Goal: Task Accomplishment & Management: Use online tool/utility

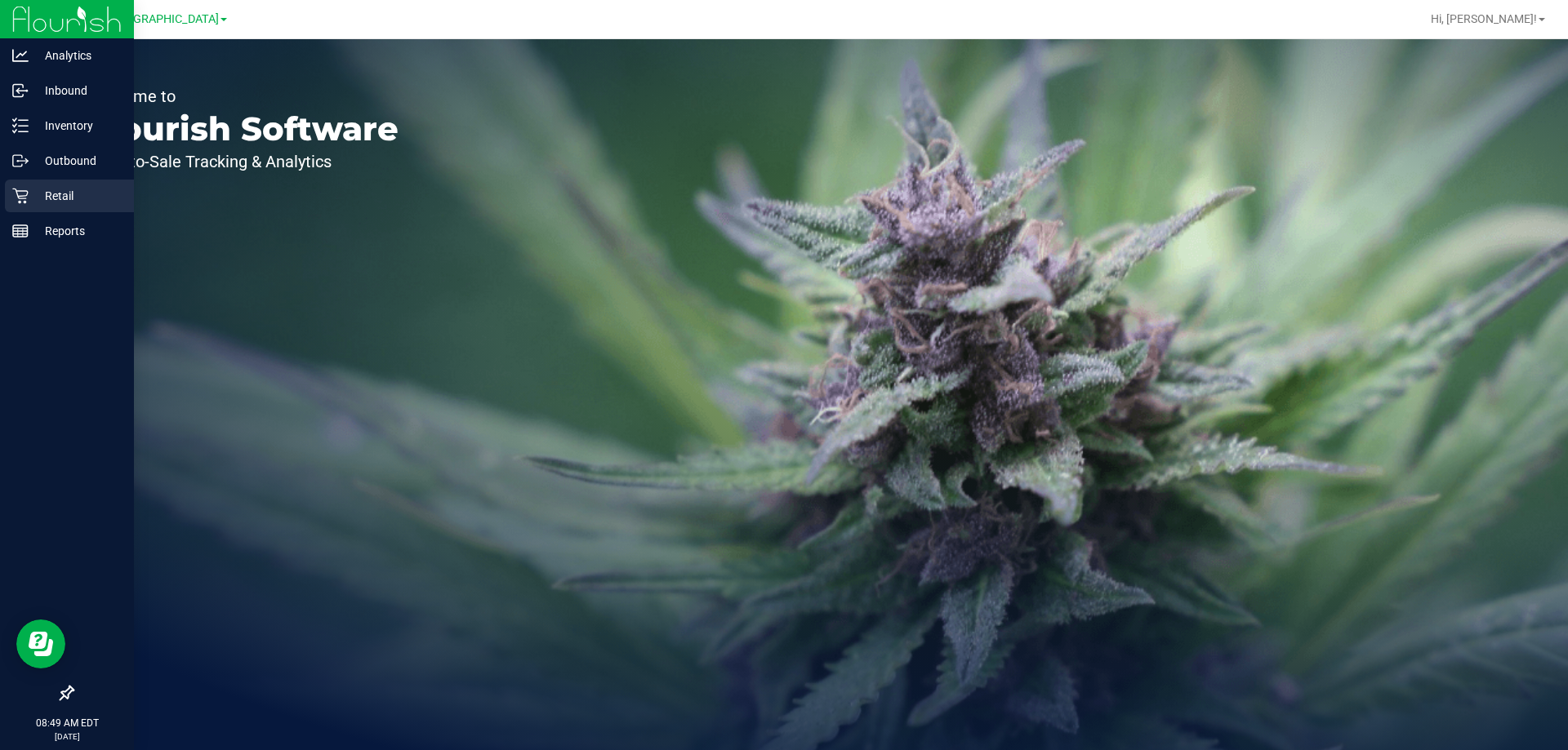
click at [36, 205] on p "Retail" at bounding box center [77, 196] width 98 height 19
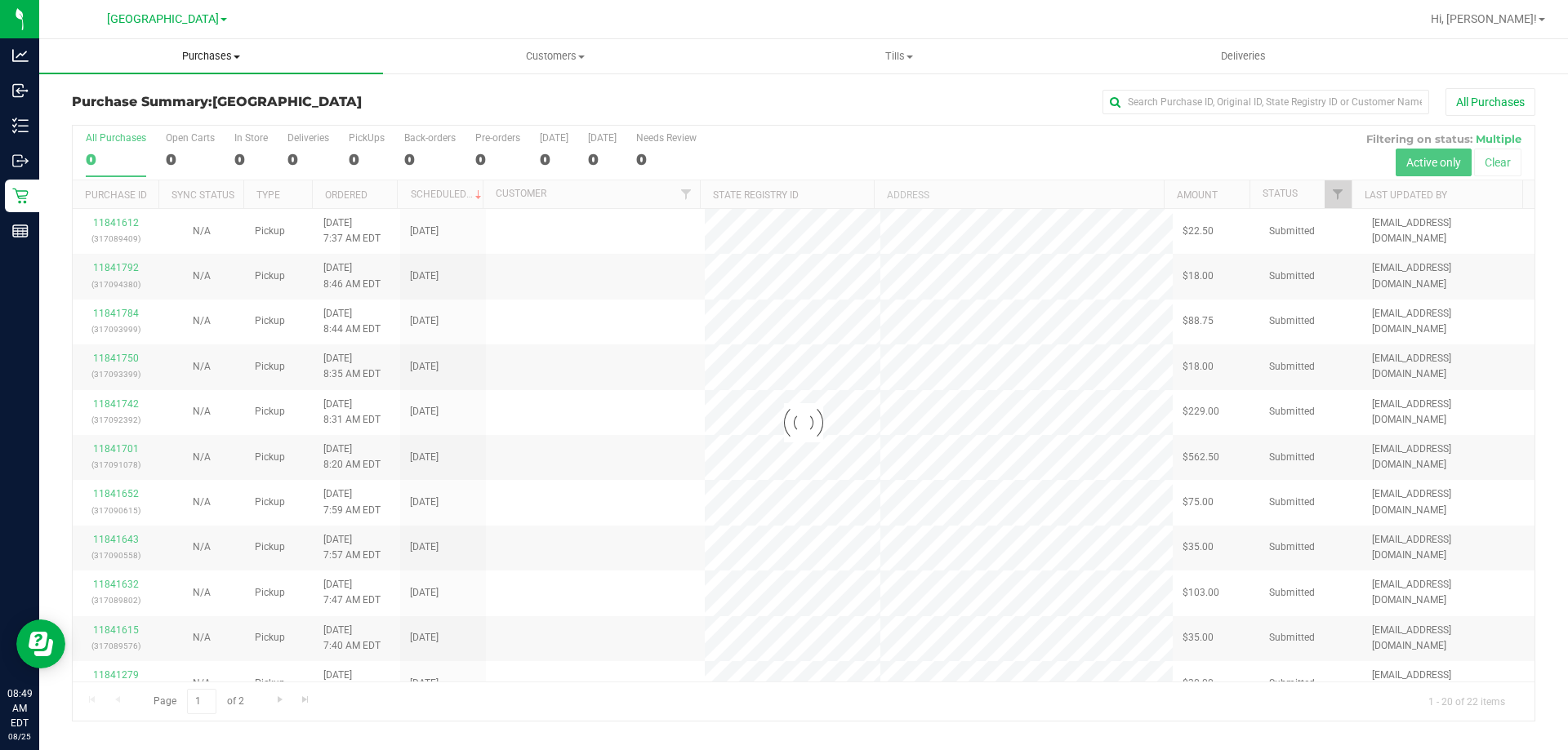
click at [221, 53] on span "Purchases" at bounding box center [210, 56] width 343 height 15
click at [164, 125] on li "Fulfillment" at bounding box center [210, 118] width 343 height 19
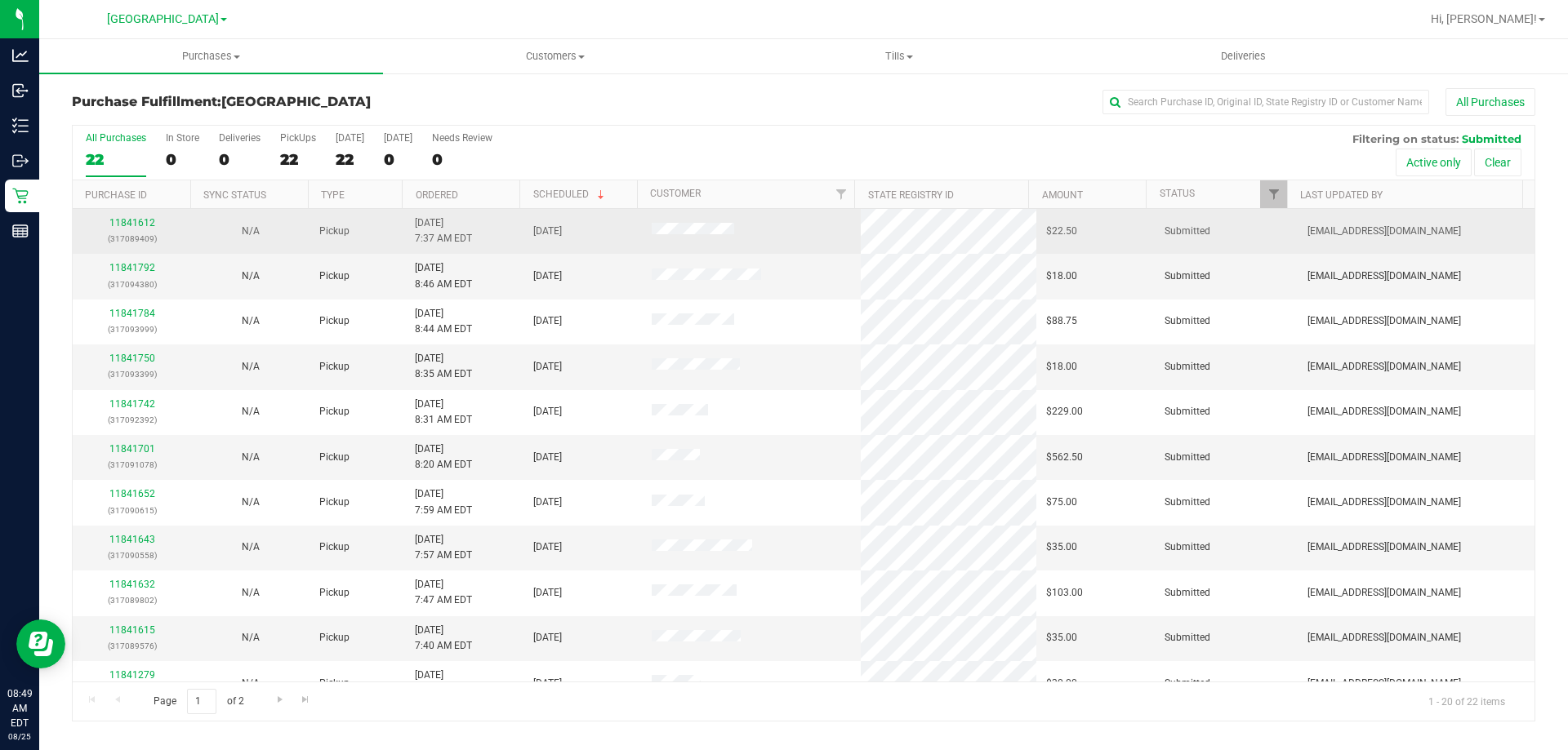
click at [139, 231] on p "(317089409)" at bounding box center [132, 239] width 99 height 16
click at [133, 221] on link "11841612" at bounding box center [132, 222] width 46 height 11
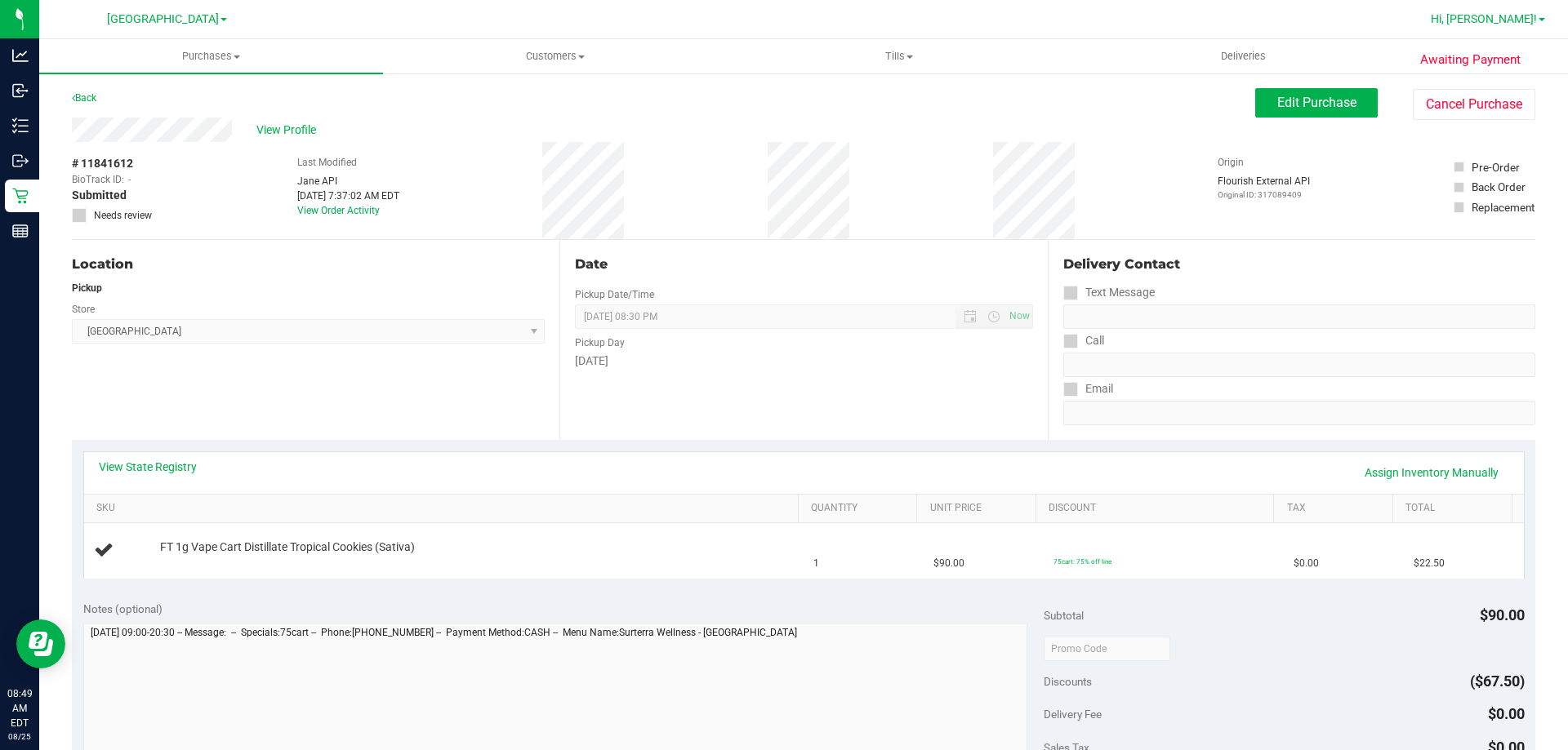
click at [1521, 18] on span "Hi, [PERSON_NAME]!" at bounding box center [1483, 19] width 106 height 13
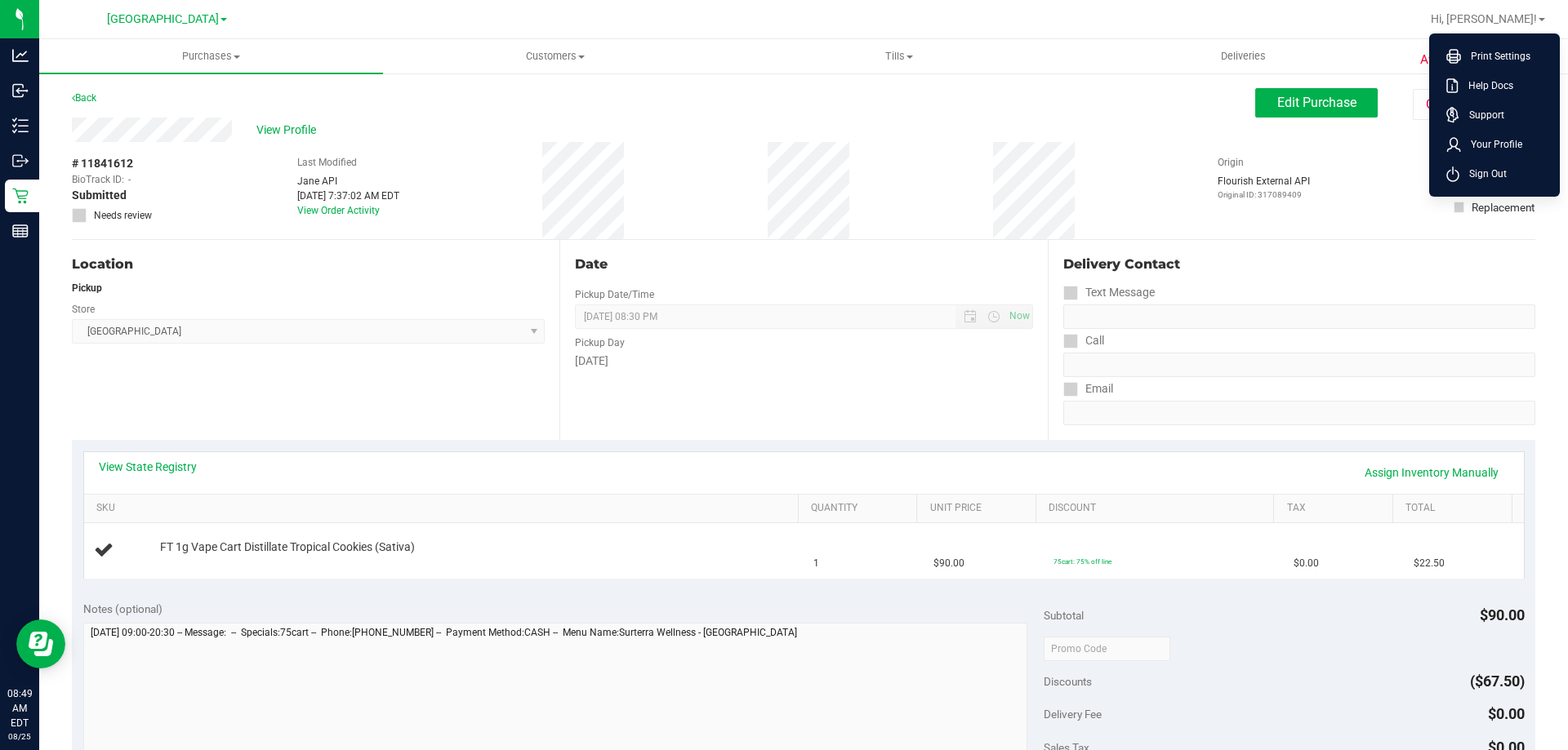
click at [929, 244] on div "Date Pickup Date/Time 08/25/2025 Now 08/25/2025 08:30 PM Now Pickup Day Monday" at bounding box center [803, 340] width 487 height 200
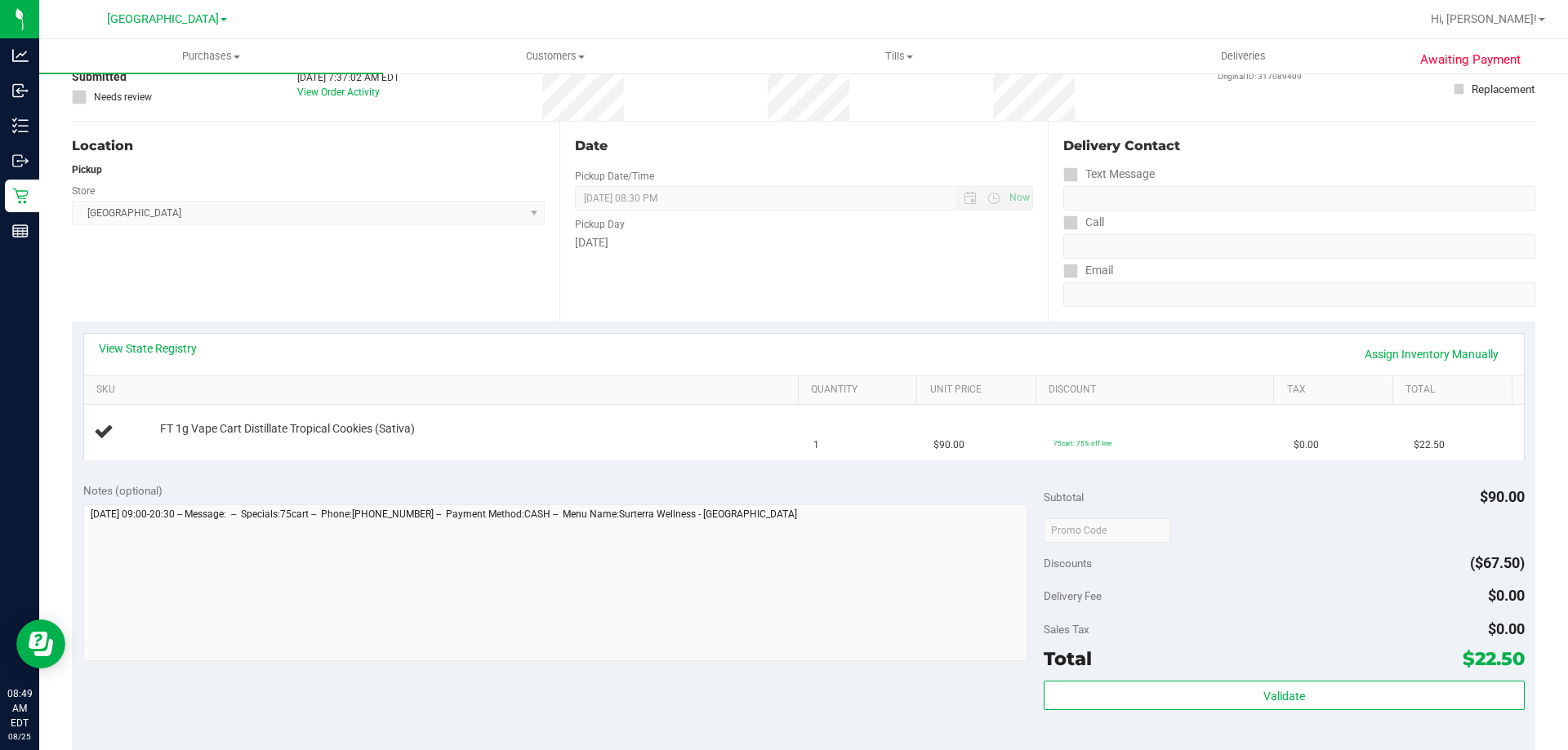
scroll to position [490, 0]
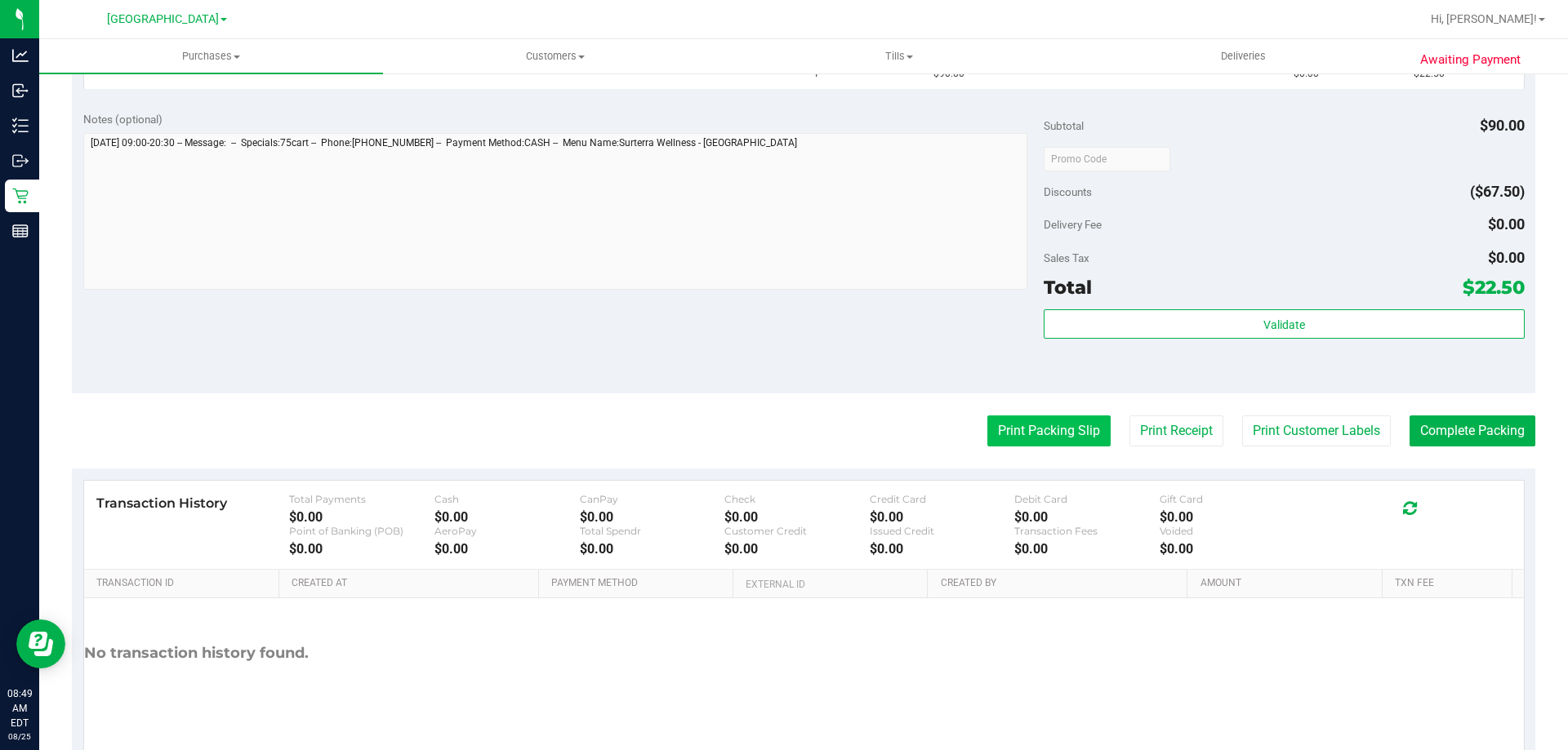
click at [1048, 439] on button "Print Packing Slip" at bounding box center [1049, 431] width 124 height 31
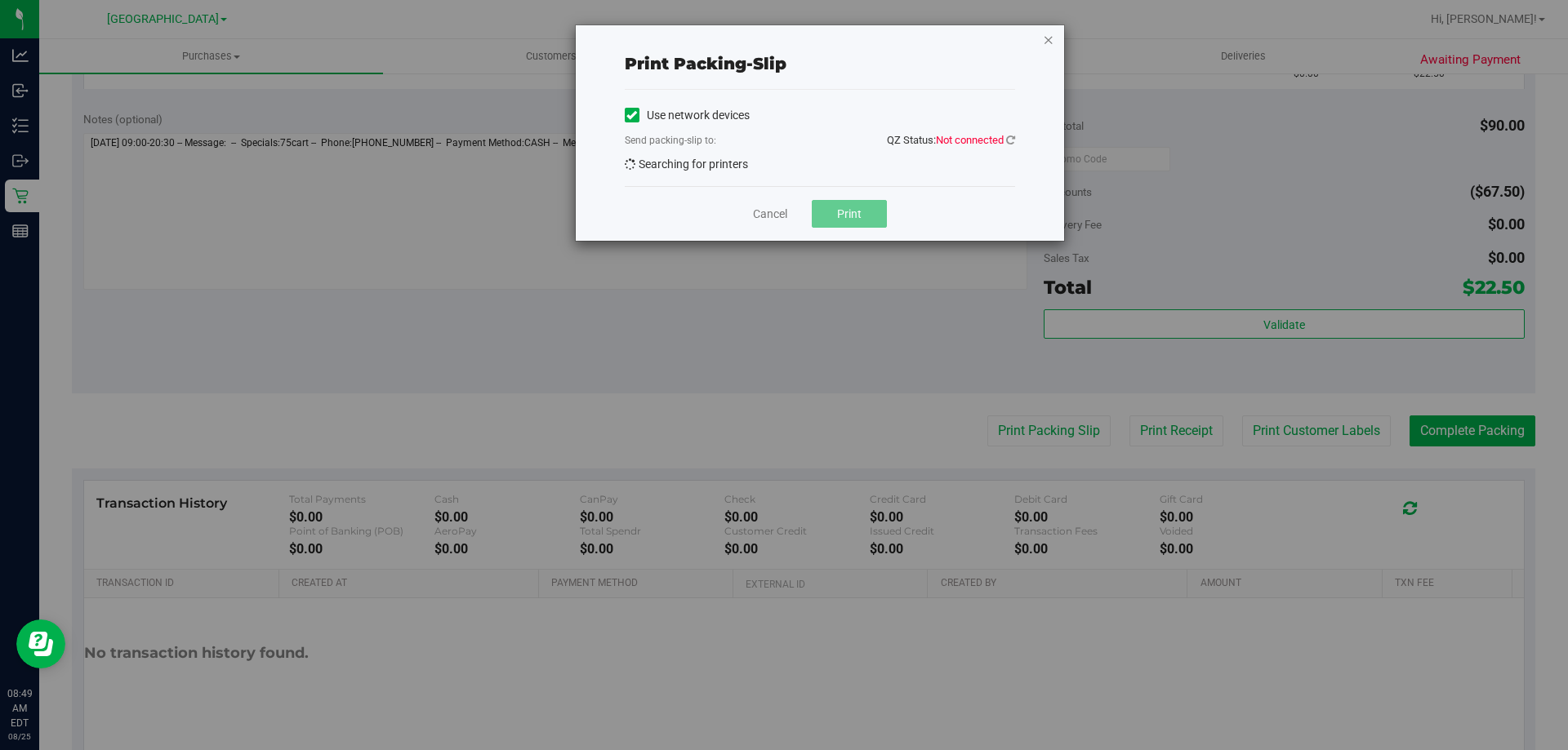
click at [1050, 34] on icon "button" at bounding box center [1048, 39] width 11 height 19
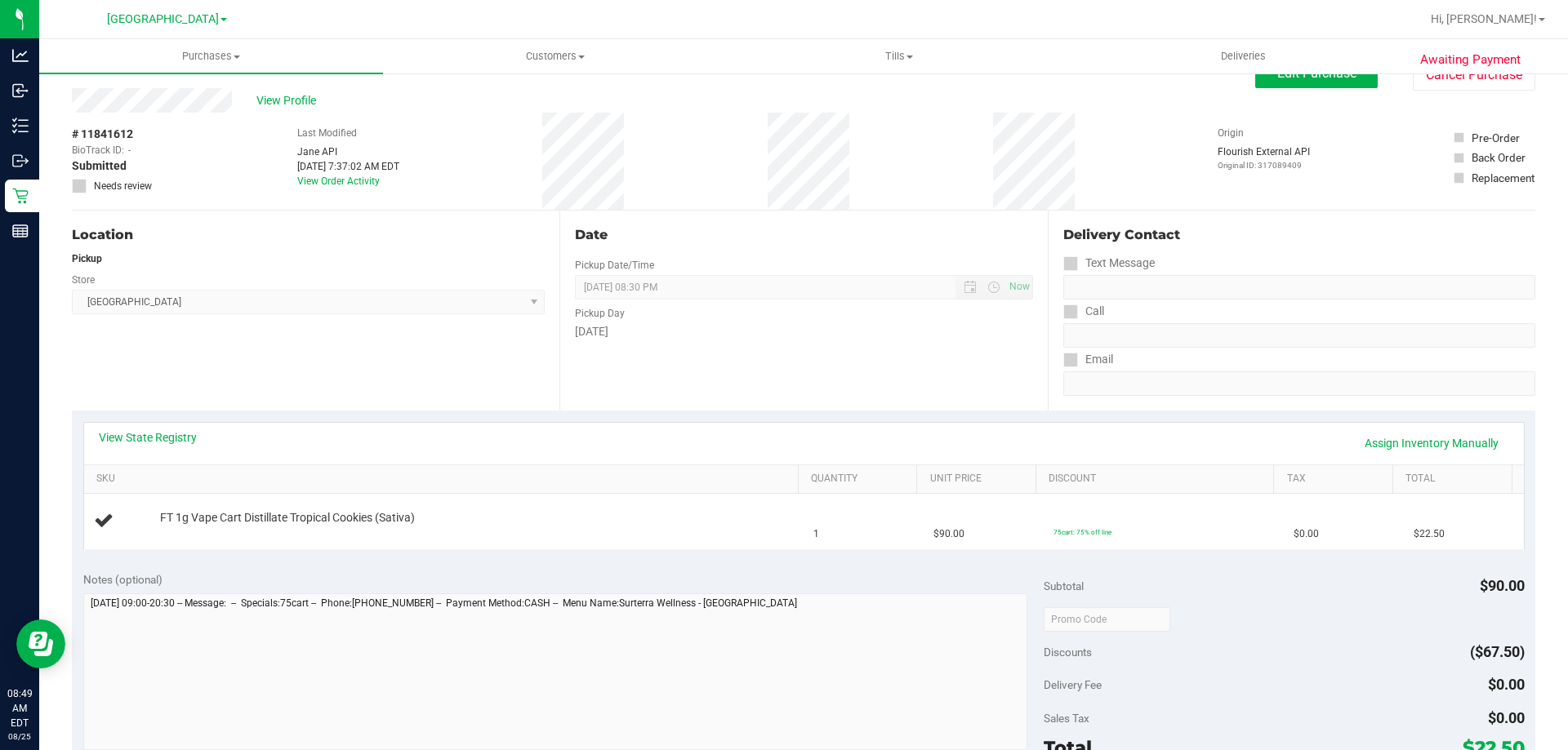
scroll to position [0, 0]
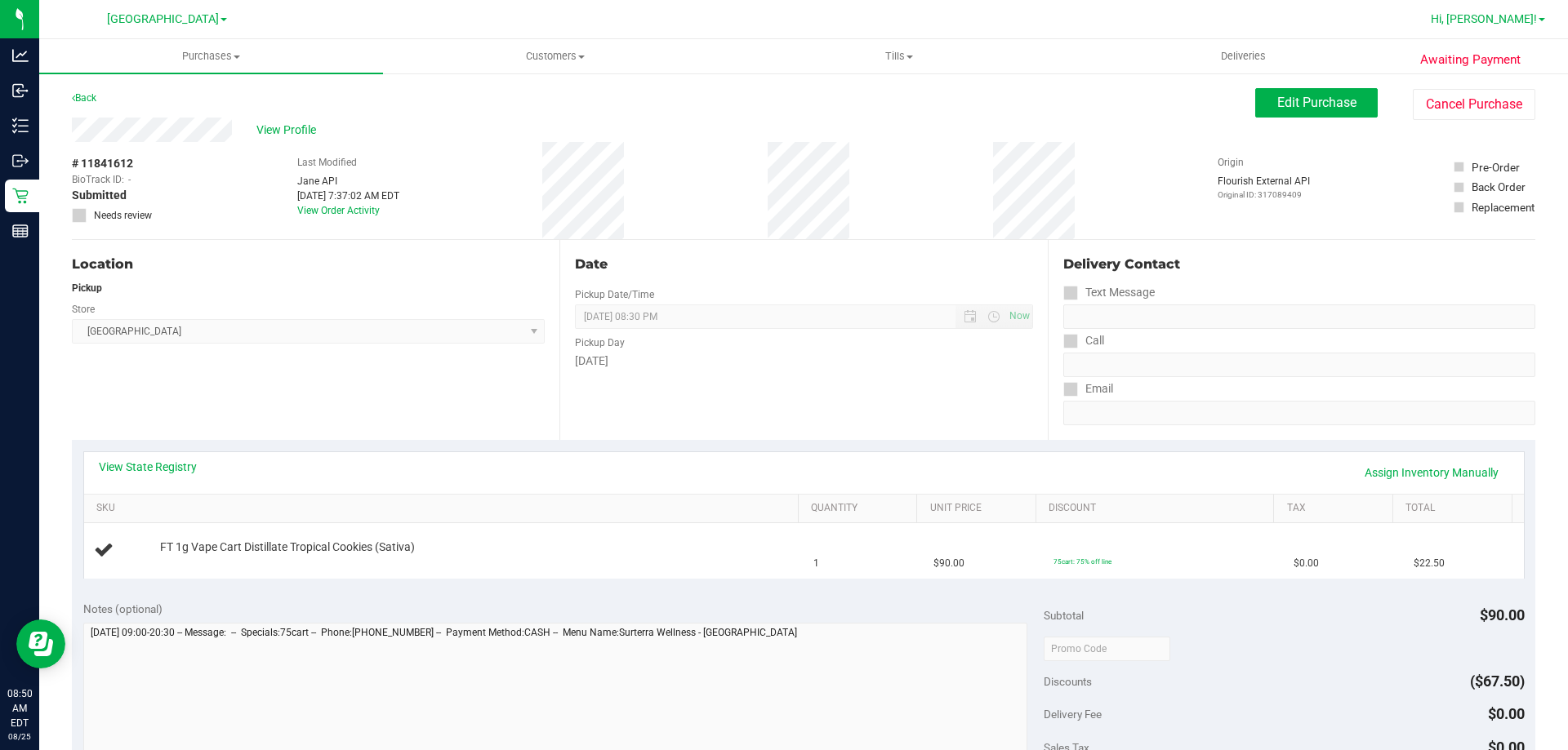
click at [1545, 25] on link "Hi, [PERSON_NAME]!" at bounding box center [1488, 19] width 127 height 17
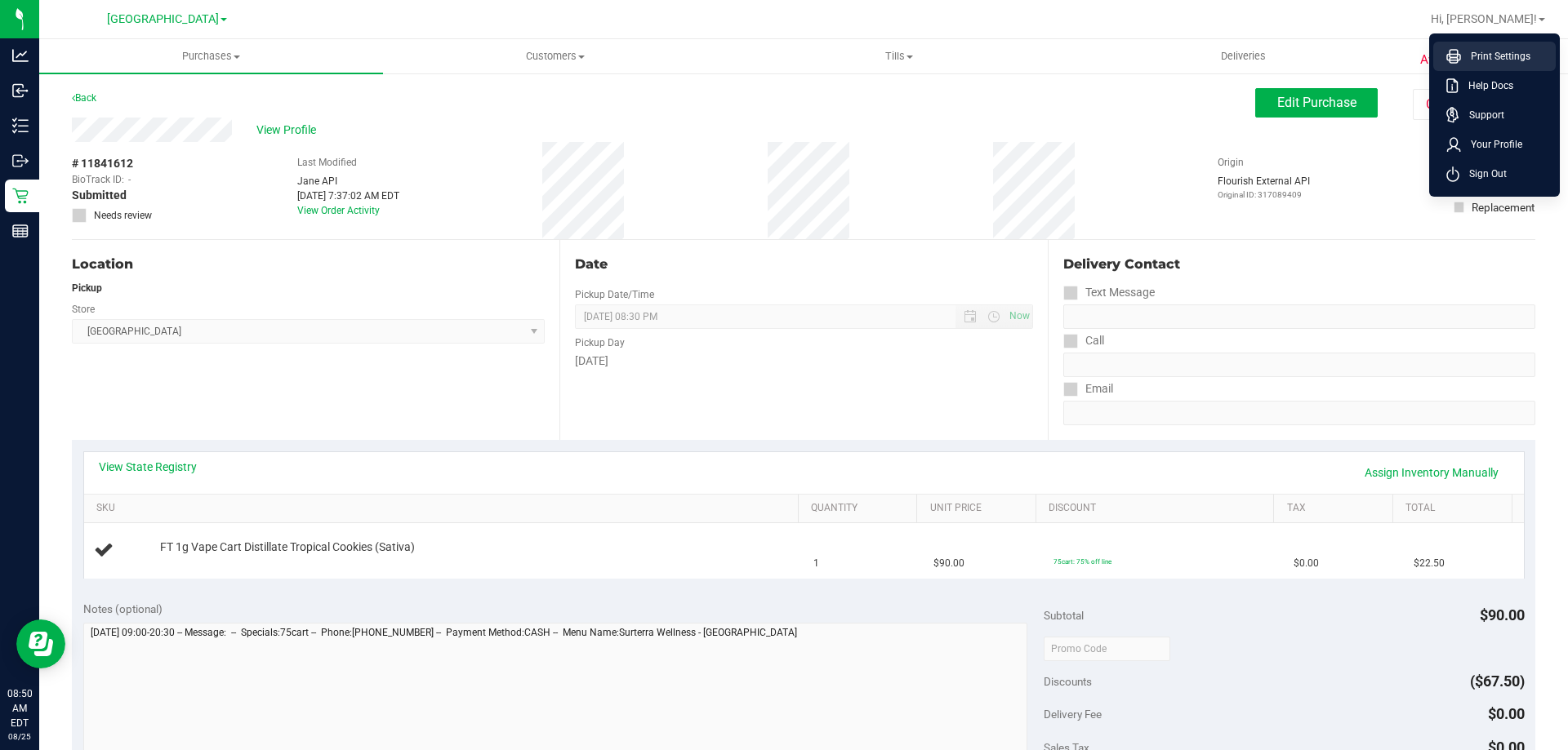
click at [1477, 56] on span "Print Settings" at bounding box center [1496, 56] width 70 height 16
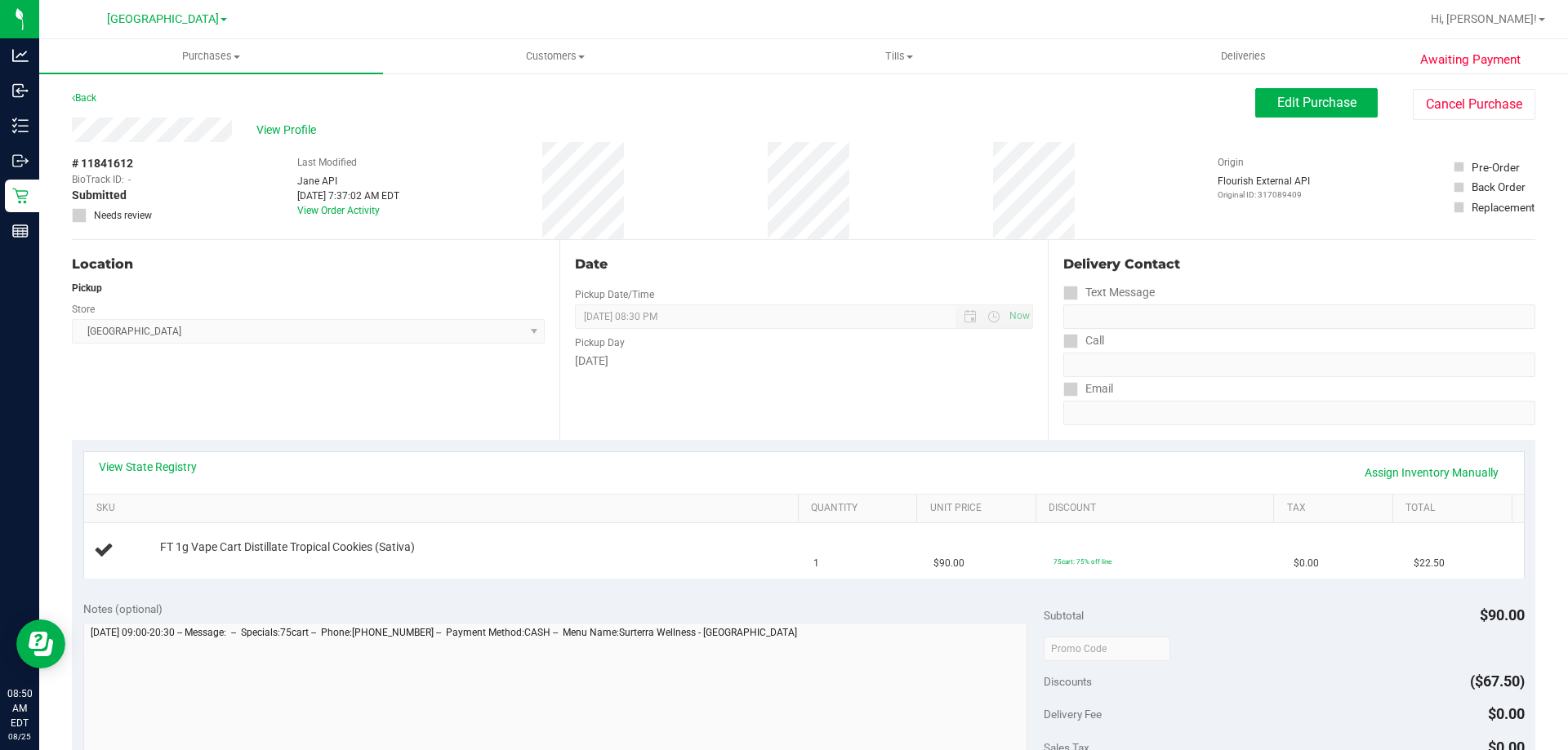
scroll to position [408, 0]
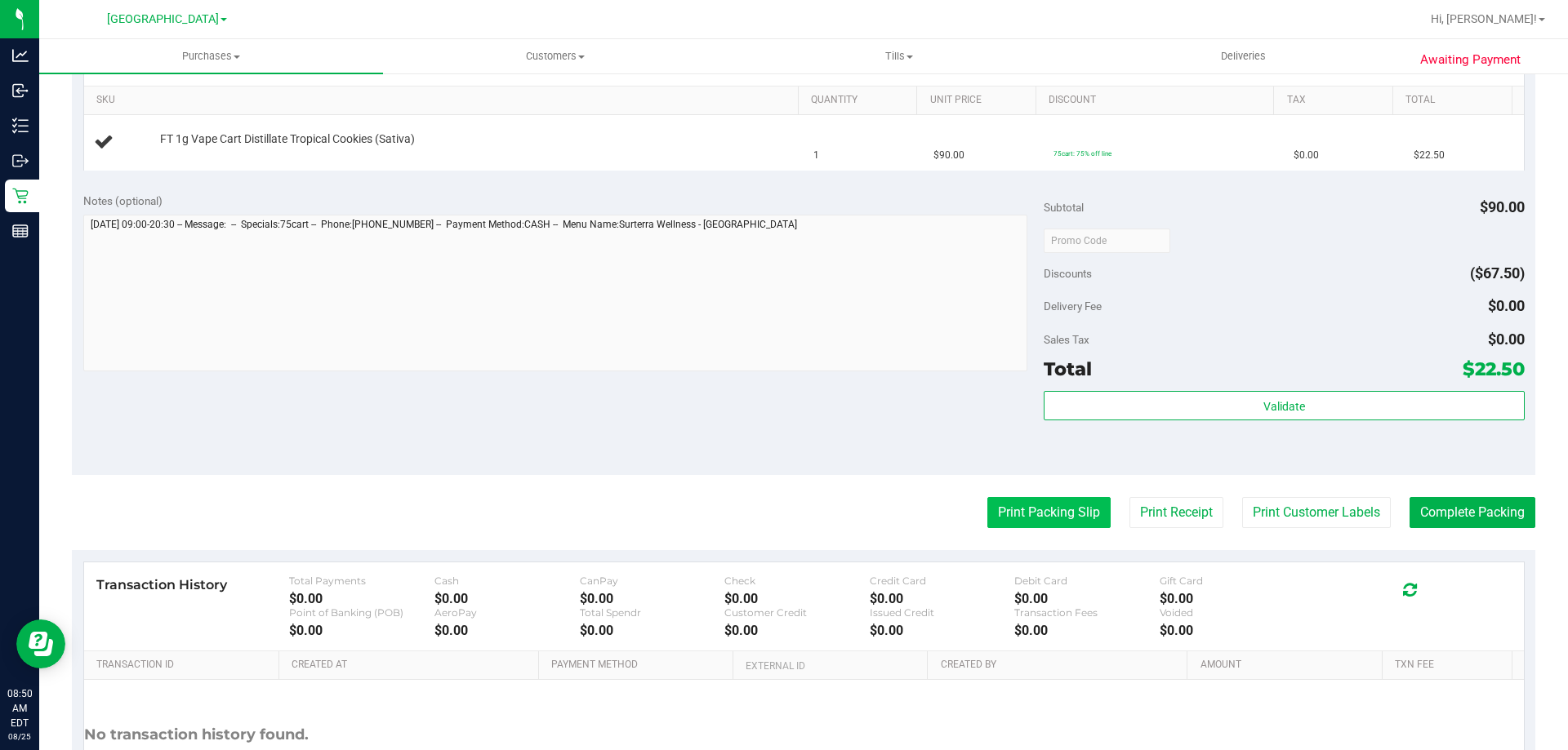
click at [1037, 506] on button "Print Packing Slip" at bounding box center [1049, 512] width 124 height 31
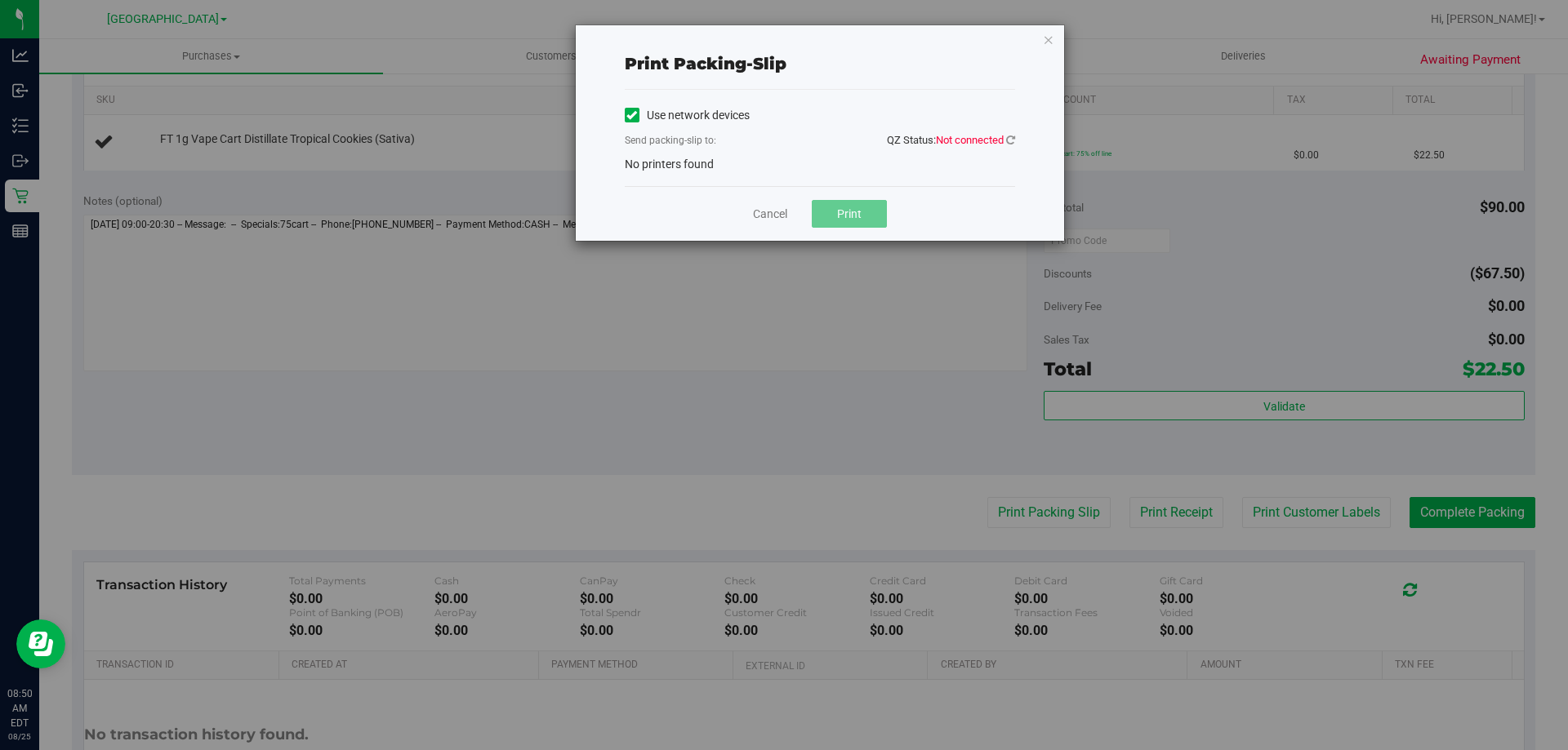
click at [974, 134] on span "Not connected" at bounding box center [969, 140] width 68 height 12
click at [1009, 146] on span "QZ Status: Not connected" at bounding box center [950, 139] width 128 height 17
click at [1008, 142] on icon at bounding box center [1010, 140] width 9 height 11
click at [1012, 142] on icon at bounding box center [1010, 140] width 9 height 11
click at [1044, 46] on icon "button" at bounding box center [1048, 39] width 11 height 19
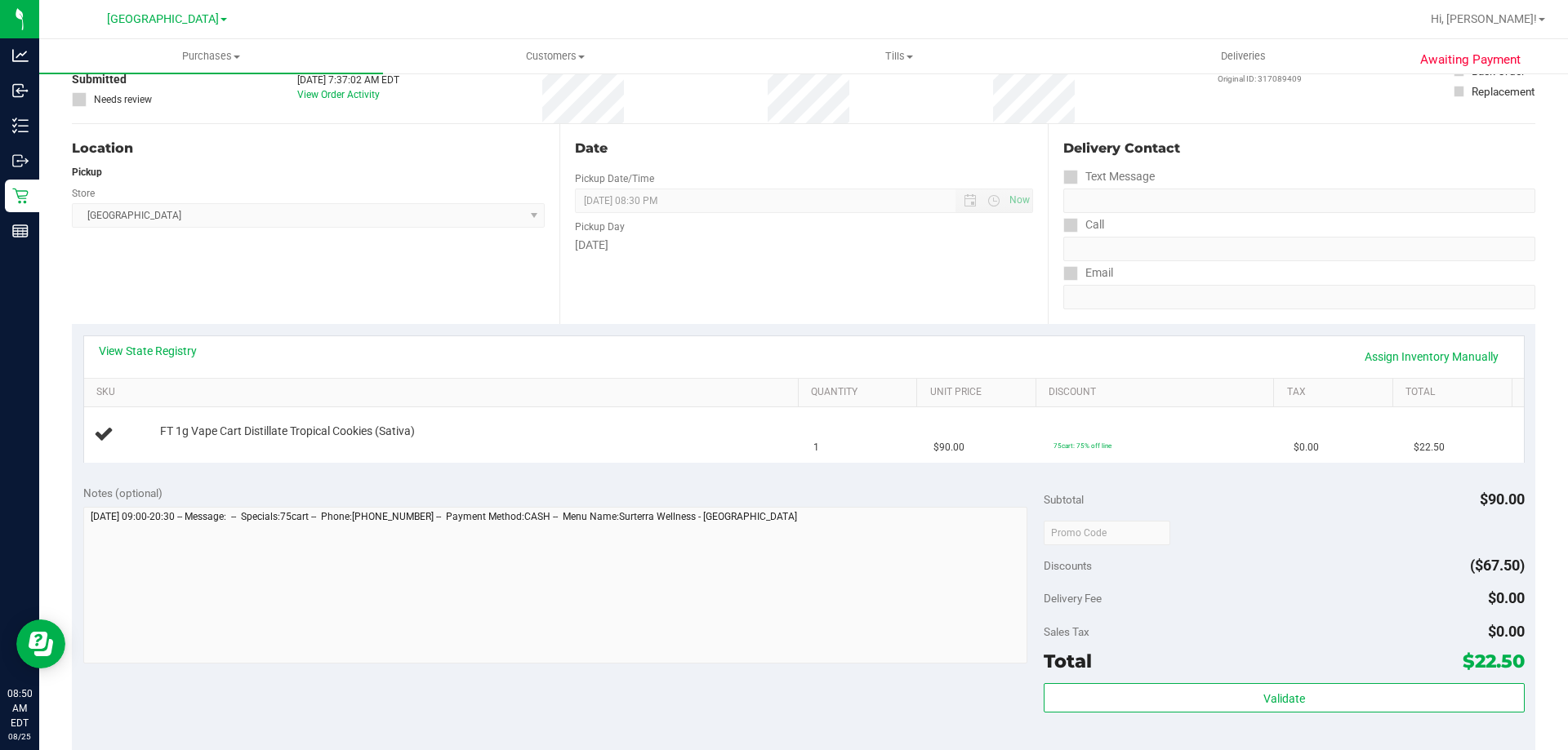
scroll to position [0, 0]
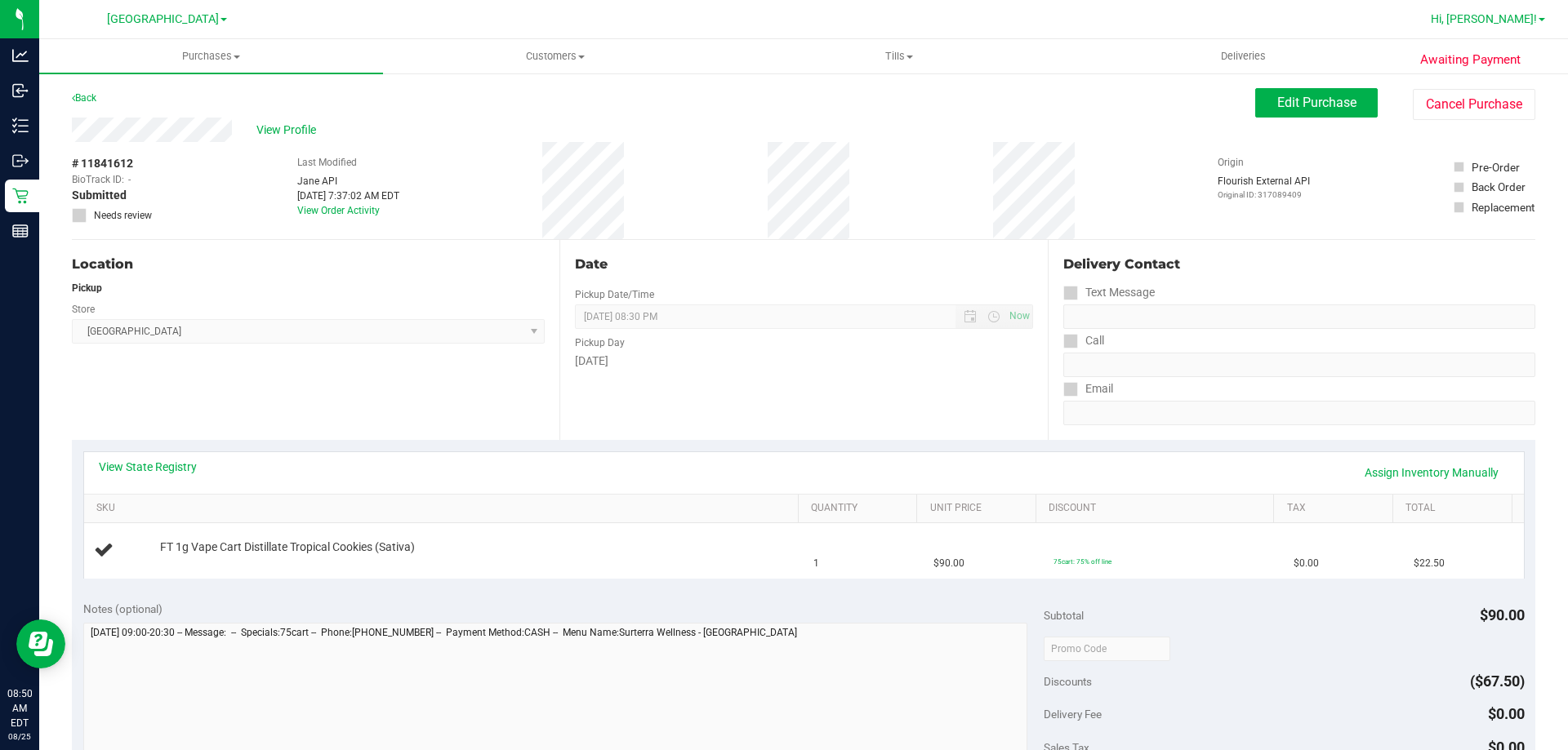
click at [1518, 22] on span "Hi, [PERSON_NAME]!" at bounding box center [1483, 19] width 106 height 13
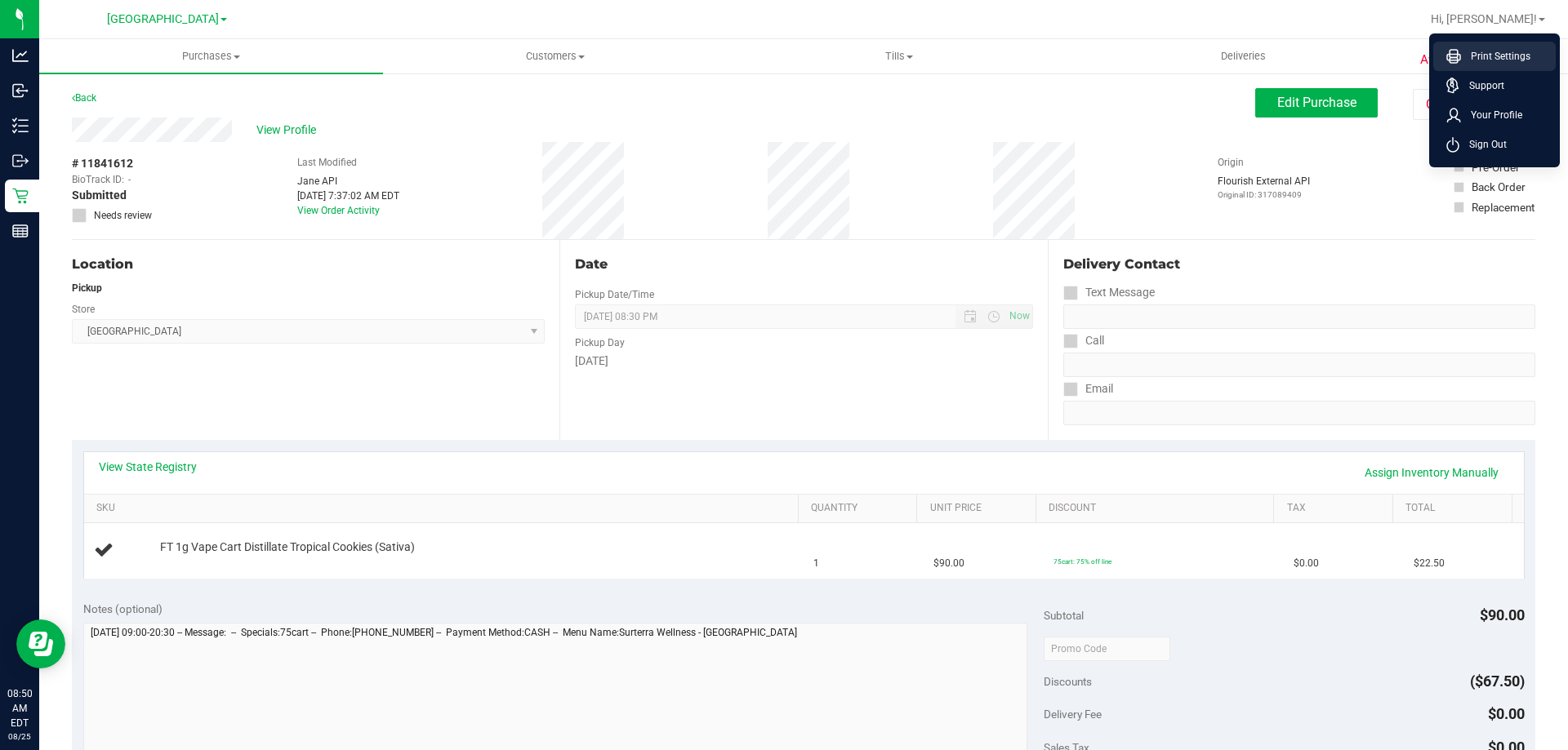
click at [1503, 62] on span "Print Settings" at bounding box center [1496, 56] width 70 height 16
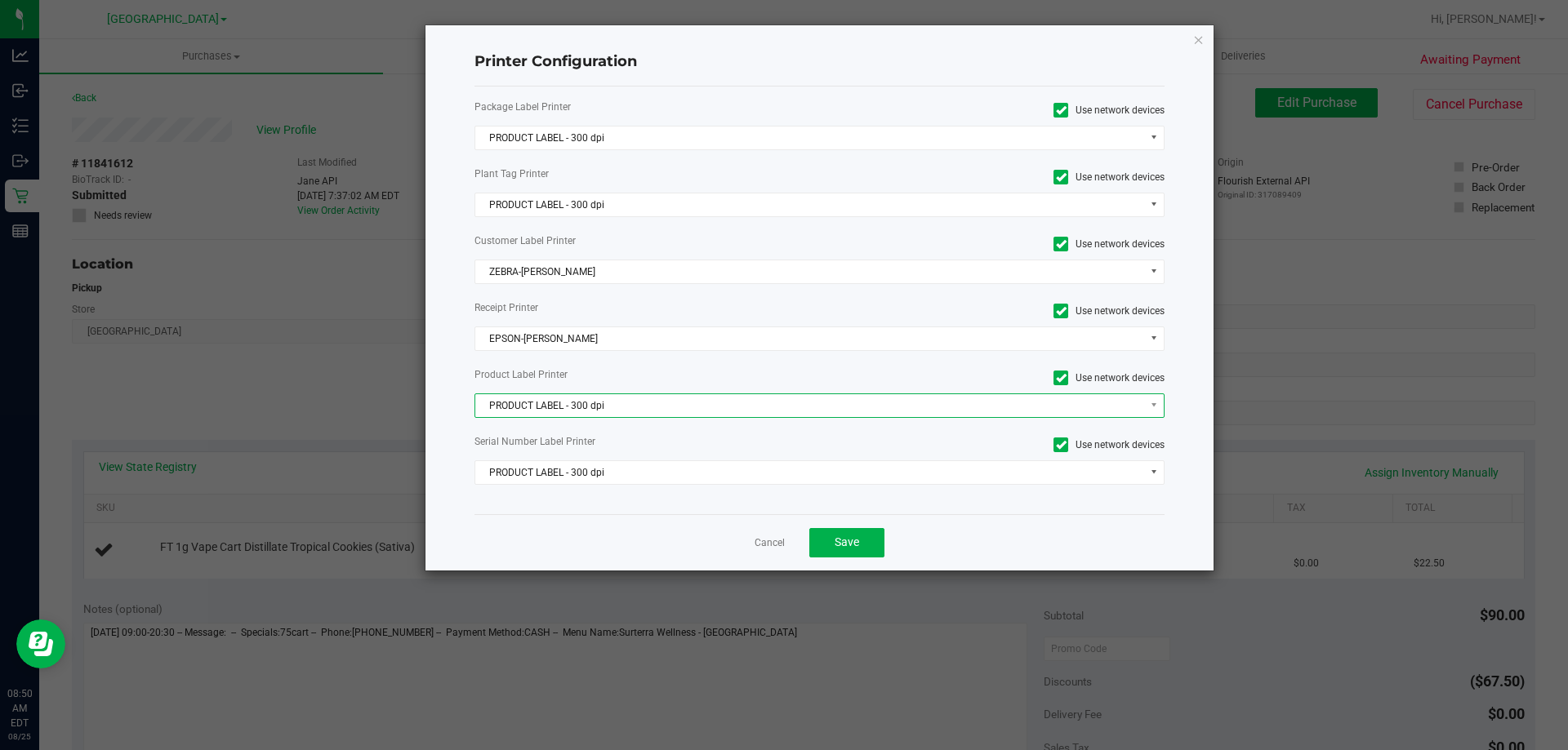
click at [652, 409] on span "PRODUCT LABEL - 300 dpi" at bounding box center [809, 406] width 668 height 23
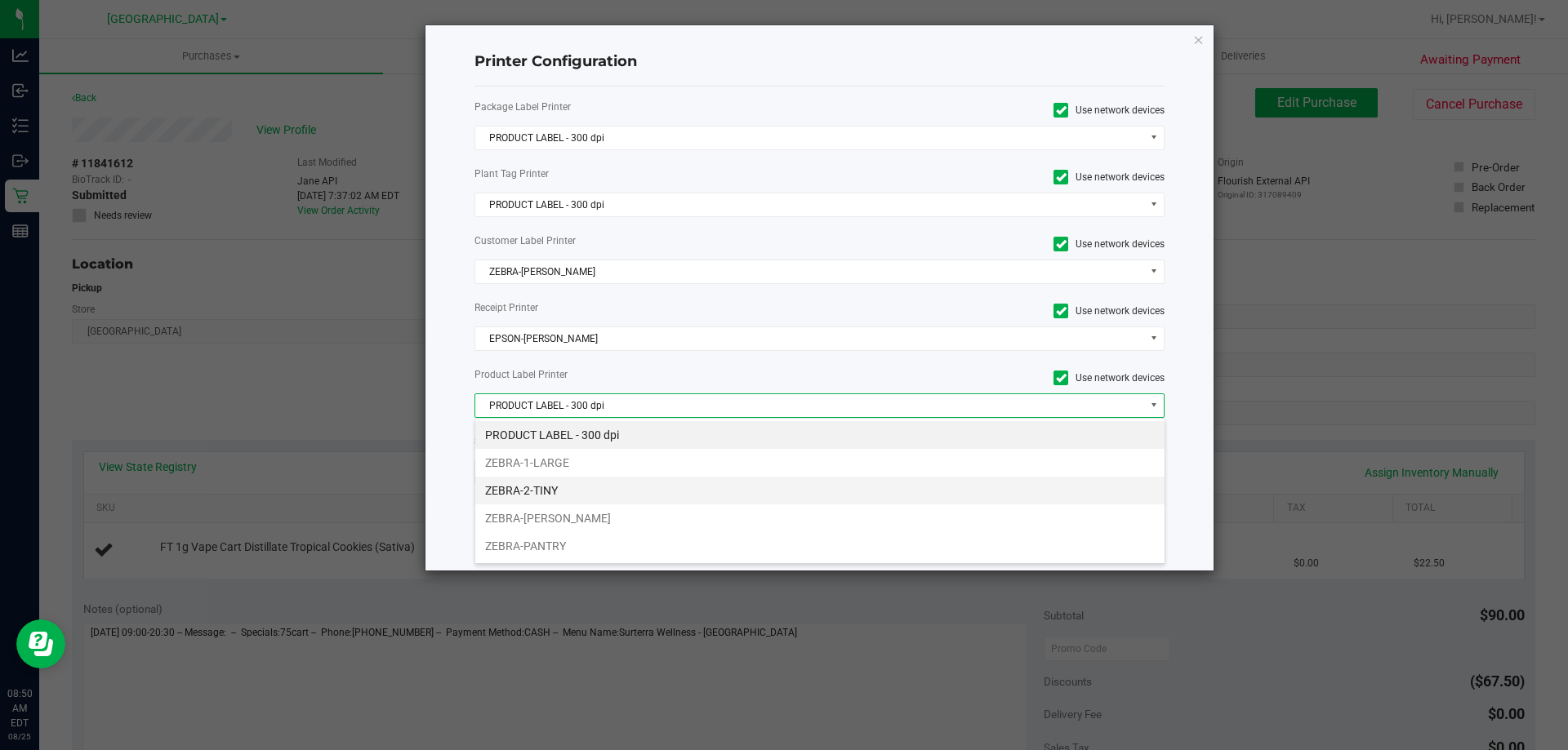
scroll to position [25, 690]
click at [547, 515] on li "ZEBRA-CELIA" at bounding box center [819, 518] width 690 height 27
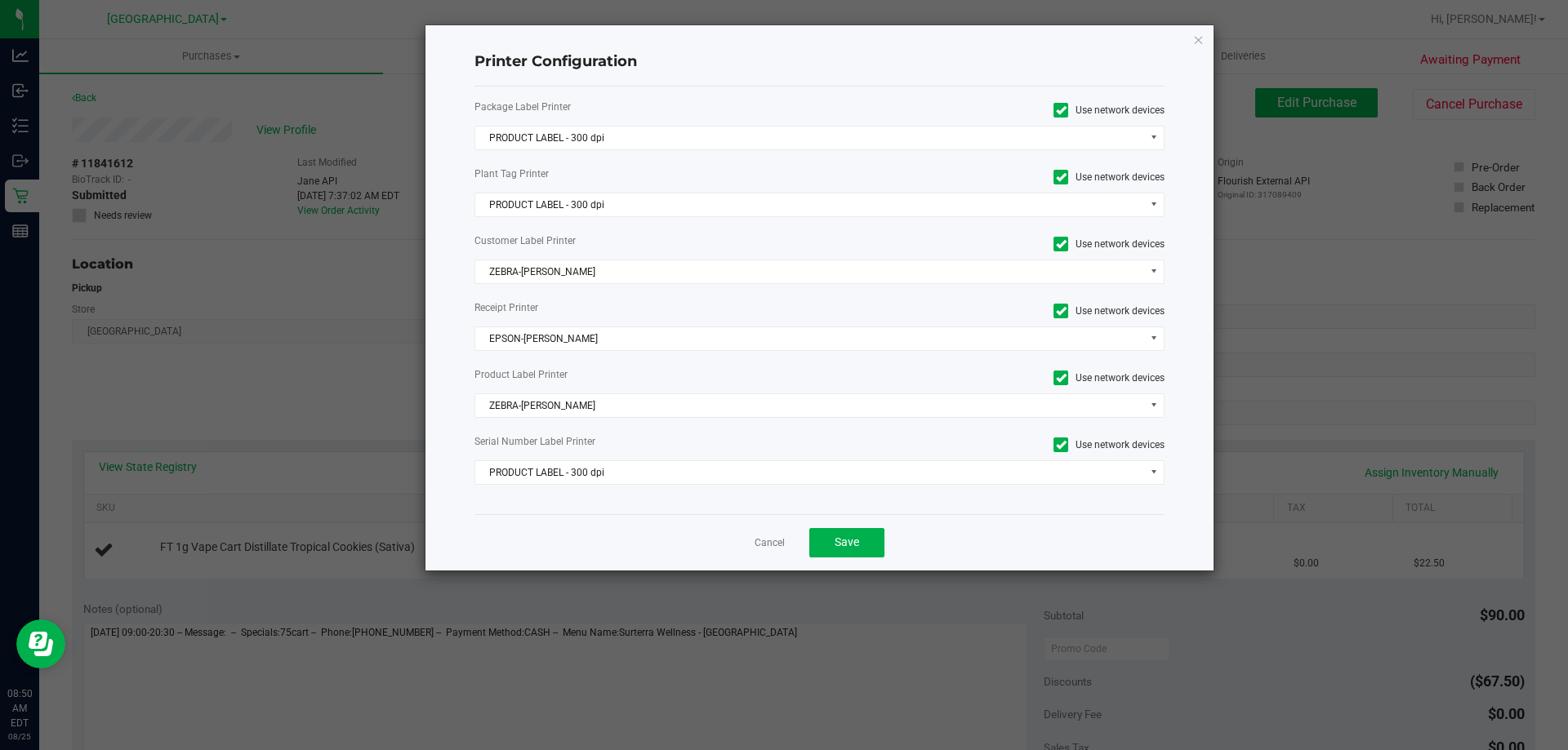
click at [636, 484] on div "Package Label Printer Use network devices PRODUCT LABEL - 300 dpi Plant Tag Pri…" at bounding box center [819, 300] width 690 height 428
click at [851, 533] on button "Save" at bounding box center [847, 542] width 75 height 29
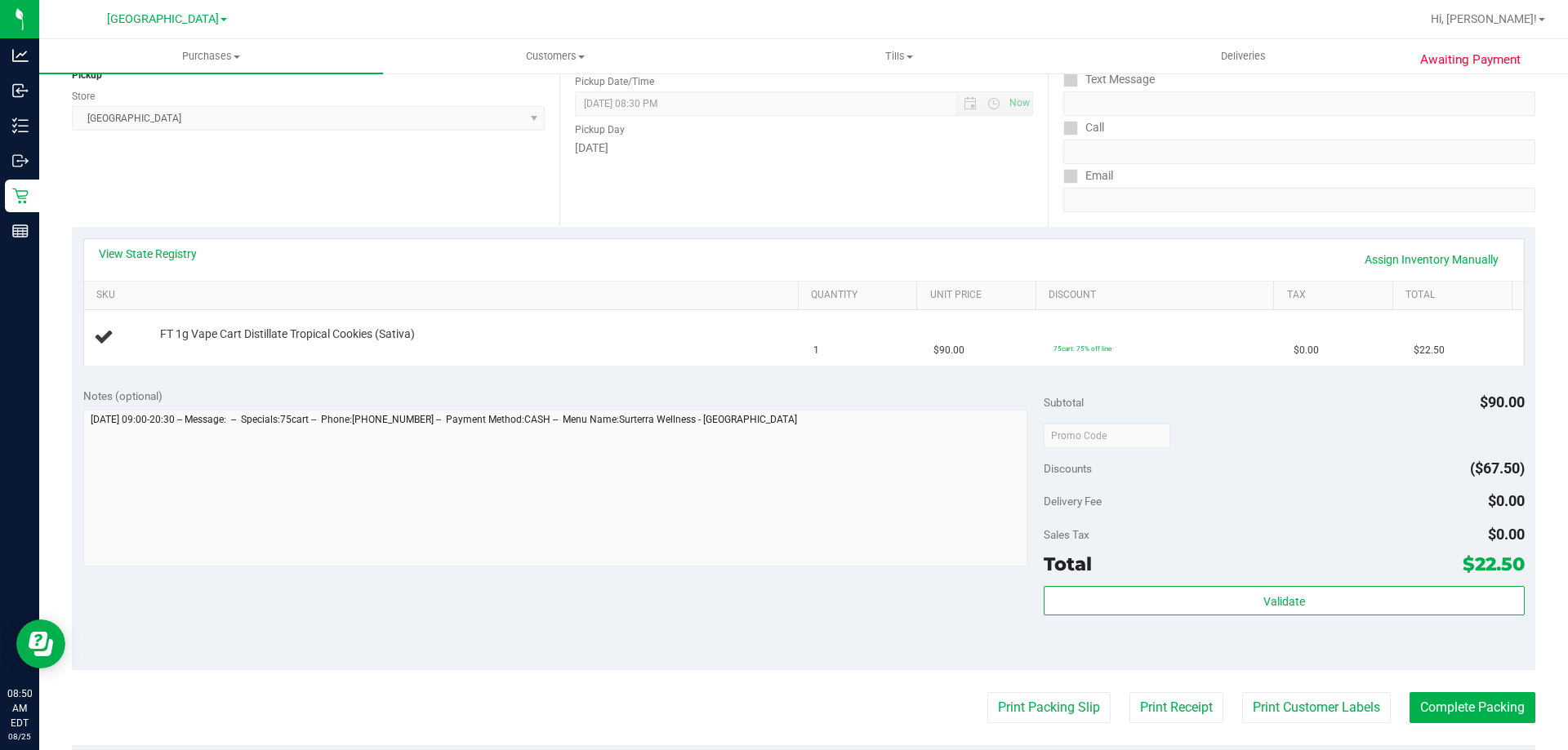
scroll to position [490, 0]
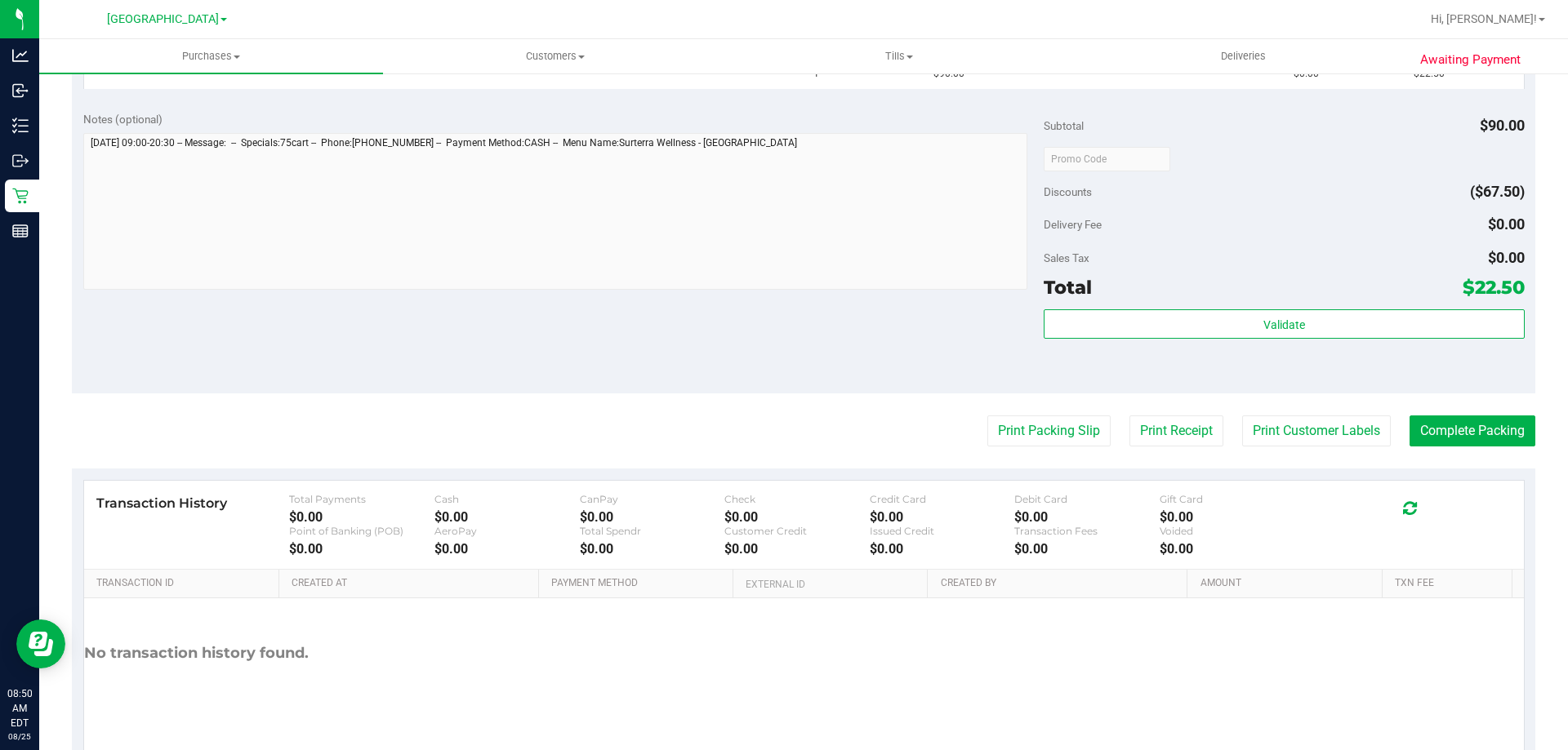
click at [1052, 412] on purchase-details "Back Edit Purchase Cancel Purchase View Profile # 11841612 BioTrack ID: - Submi…" at bounding box center [803, 186] width 1463 height 1175
click at [1028, 437] on button "Print Packing Slip" at bounding box center [1049, 431] width 124 height 31
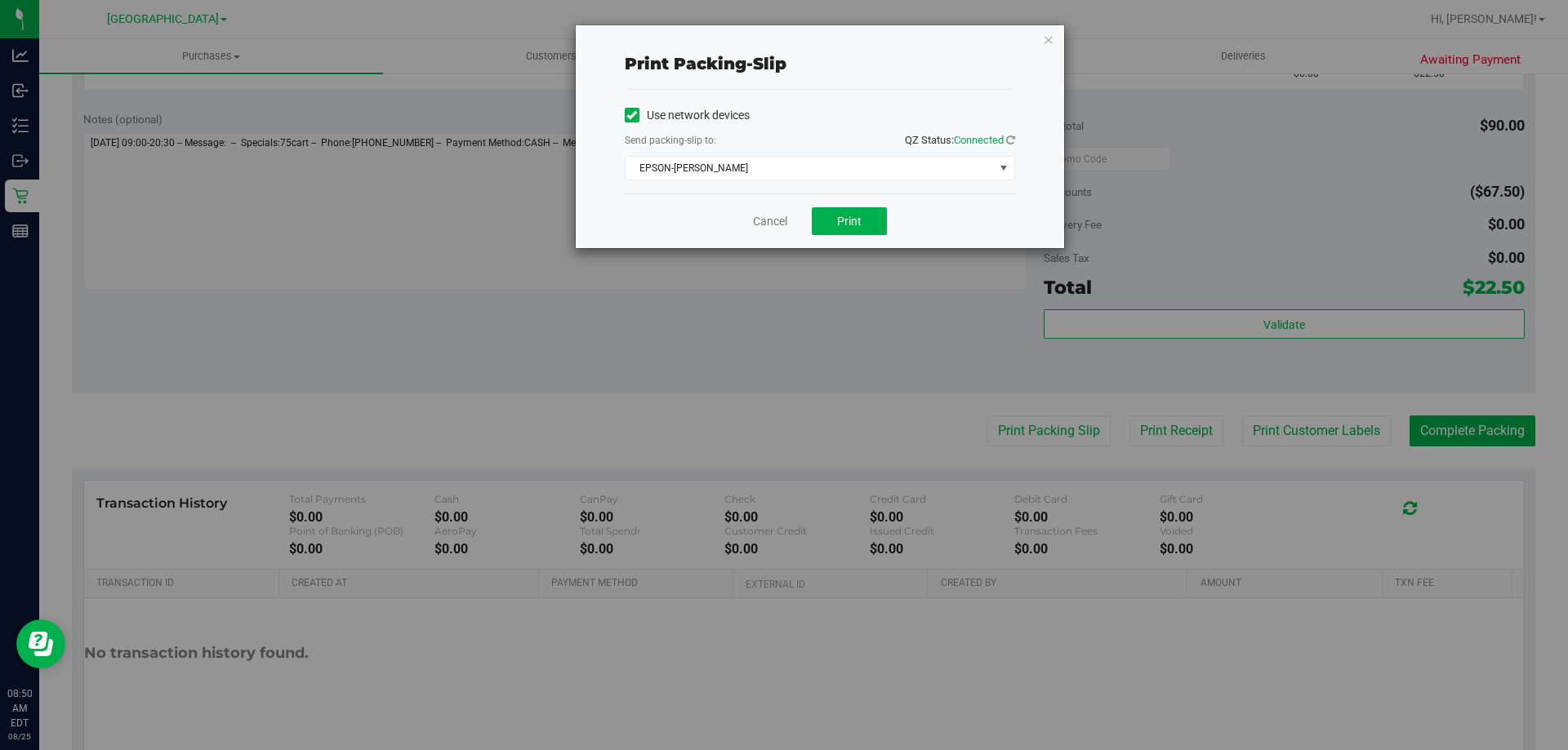
click at [916, 231] on div "Cancel Print" at bounding box center [820, 221] width 390 height 55
click at [854, 218] on span "Print" at bounding box center [849, 221] width 25 height 13
click at [773, 232] on div "Cancel Print" at bounding box center [820, 221] width 390 height 55
click at [777, 227] on link "Cancel" at bounding box center [770, 221] width 34 height 17
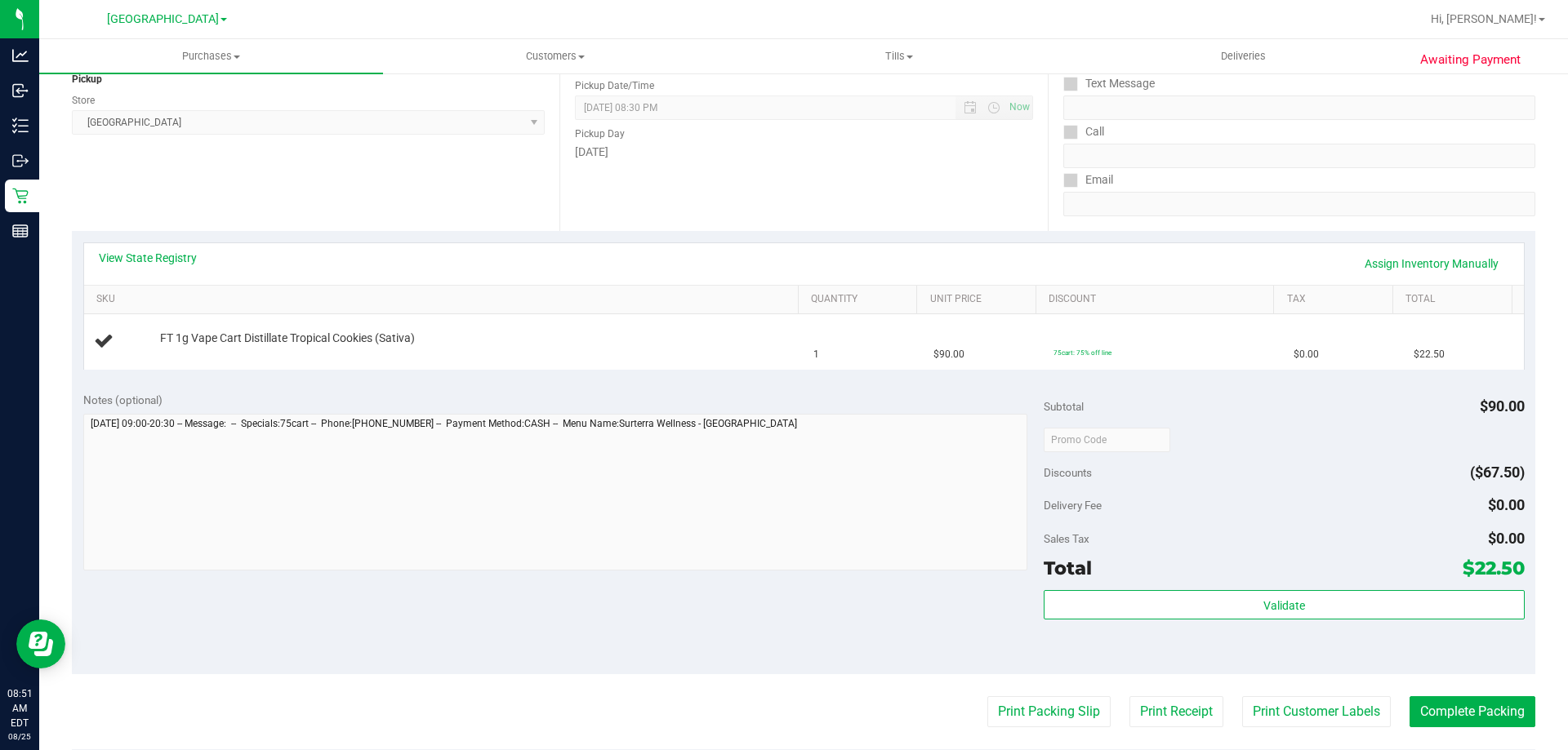
scroll to position [163, 0]
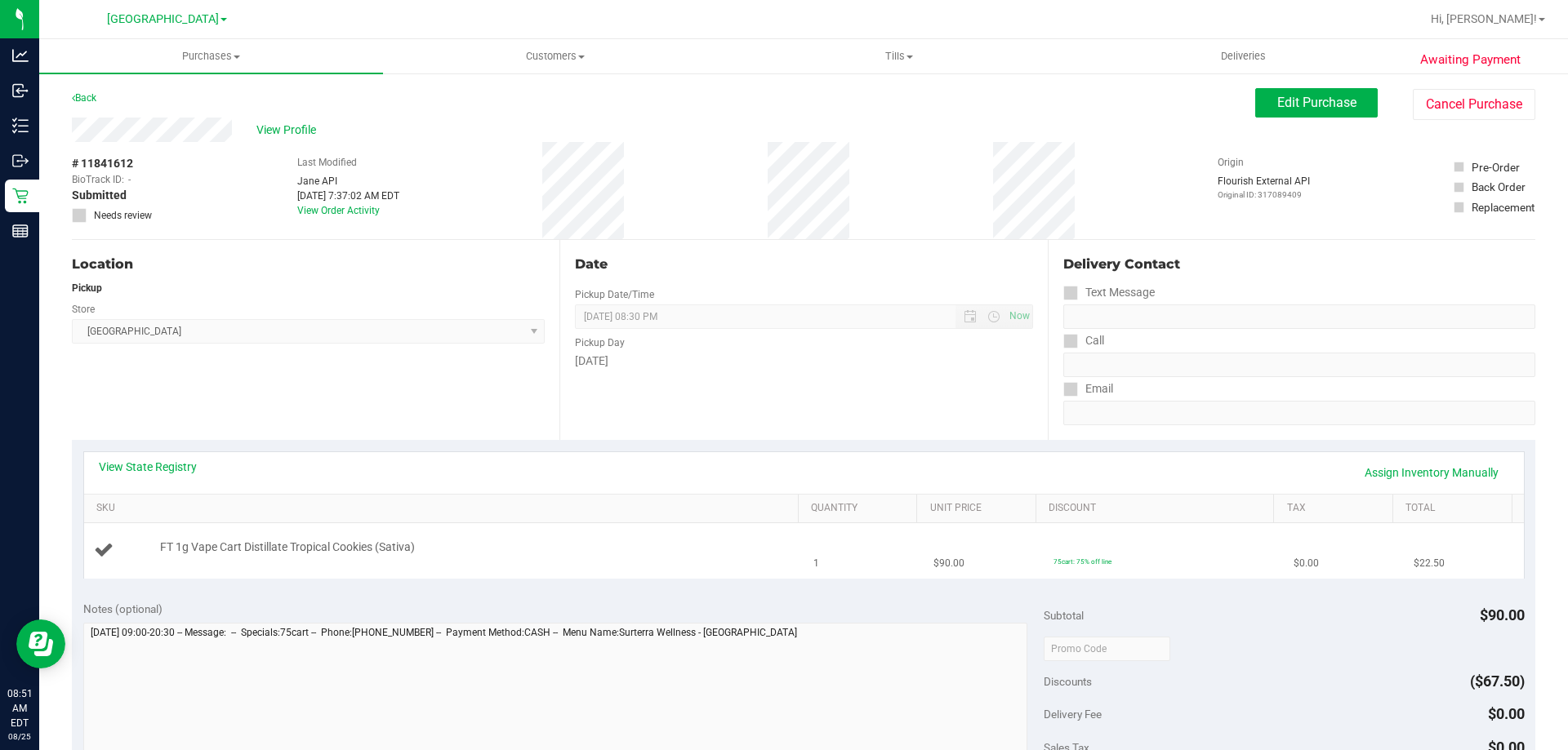
click at [103, 544] on icon at bounding box center [103, 549] width 19 height 19
click at [1534, 26] on span "Hi, [PERSON_NAME]!" at bounding box center [1483, 19] width 106 height 13
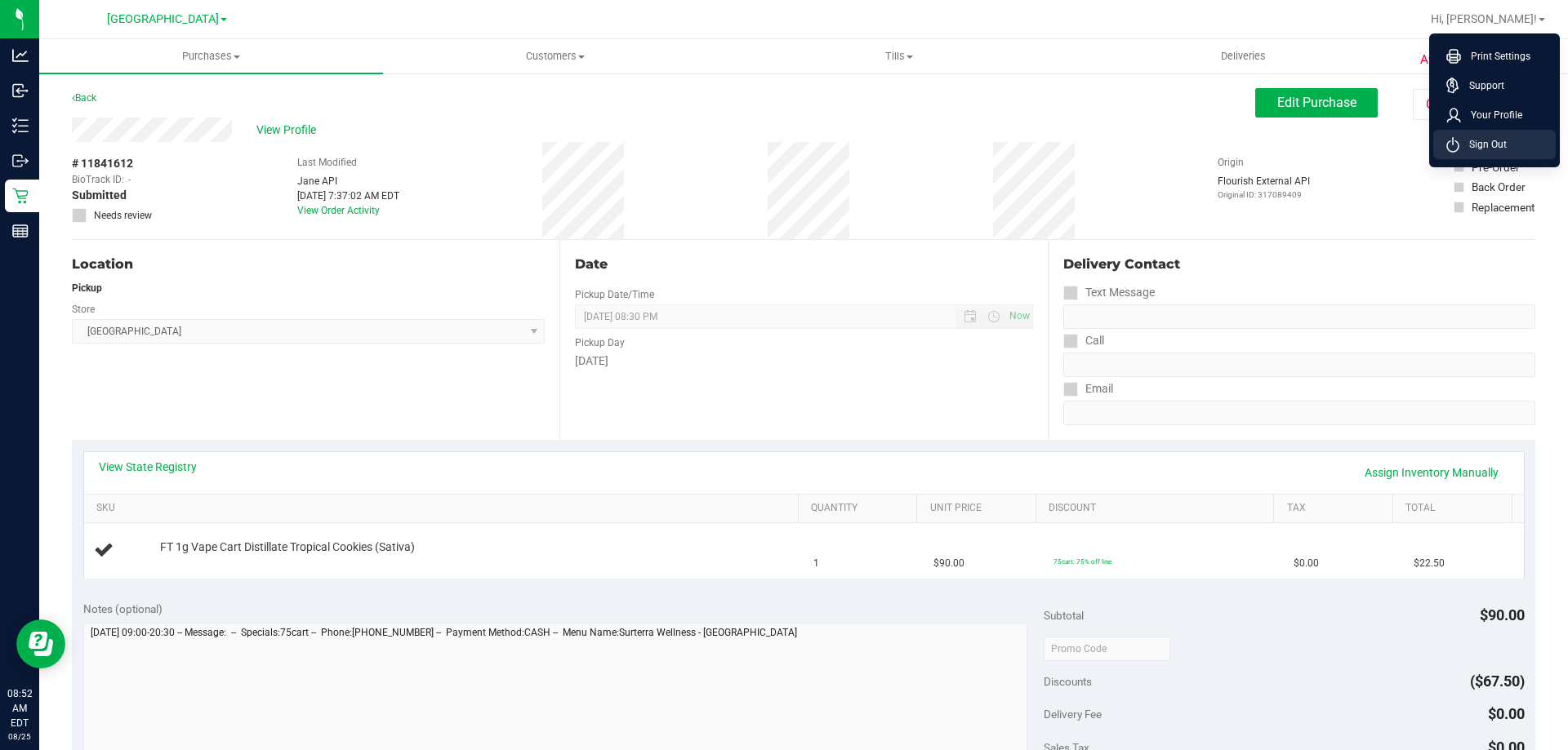
click at [1504, 146] on span "Sign Out" at bounding box center [1483, 144] width 48 height 16
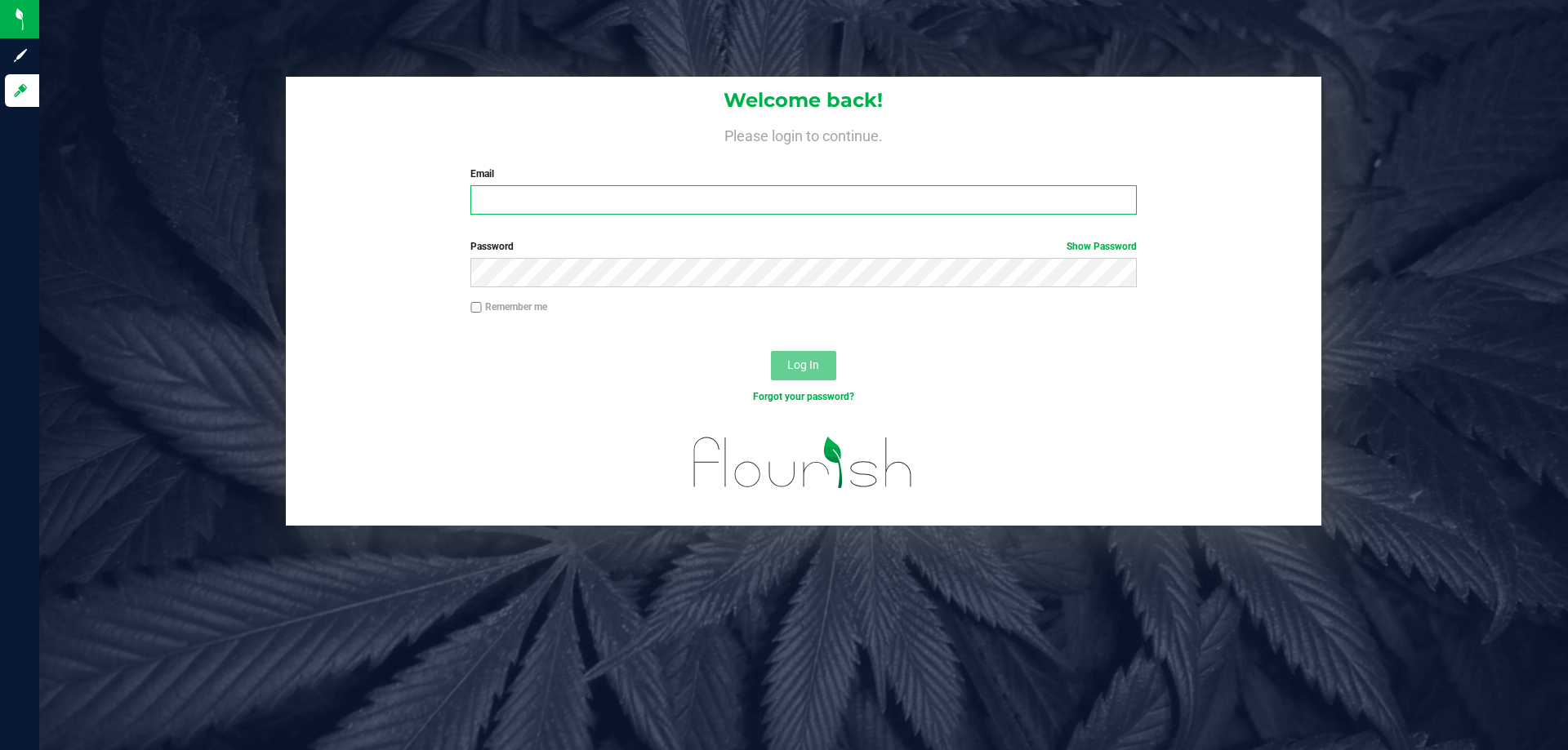
click at [813, 206] on input "Email" at bounding box center [803, 199] width 666 height 29
type input "[EMAIL_ADDRESS][DOMAIN_NAME]"
click at [771, 351] on button "Log In" at bounding box center [803, 365] width 65 height 29
